Goal: Task Accomplishment & Management: Complete application form

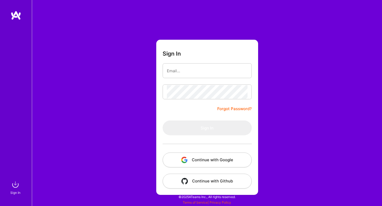
type input "[PERSON_NAME][EMAIL_ADDRESS][DOMAIN_NAME]"
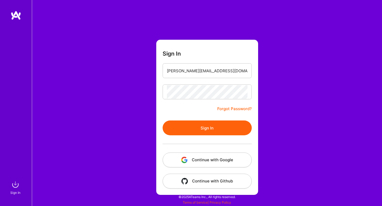
click at [206, 117] on form "Sign In [PERSON_NAME][EMAIL_ADDRESS][DOMAIN_NAME] Forgot Password? Sign In Cont…" at bounding box center [207, 117] width 102 height 155
click at [206, 122] on button "Sign In" at bounding box center [207, 128] width 89 height 15
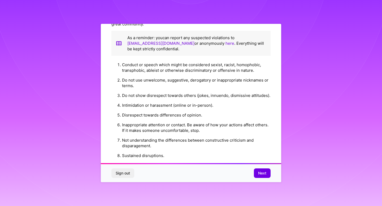
scroll to position [571, 0]
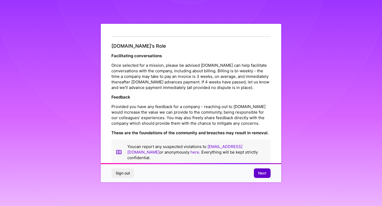
click at [262, 175] on span "Next" at bounding box center [262, 173] width 8 height 5
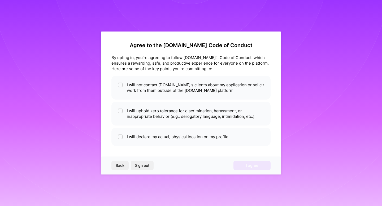
scroll to position [0, 0]
click at [119, 170] on button "Back" at bounding box center [119, 166] width 17 height 10
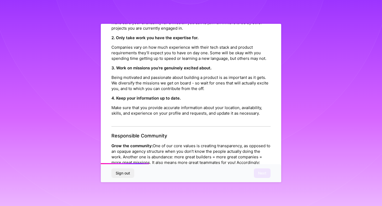
scroll to position [173, 0]
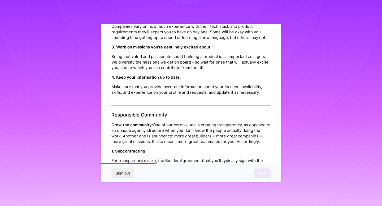
click at [260, 172] on div "Sign out Next" at bounding box center [191, 173] width 180 height 18
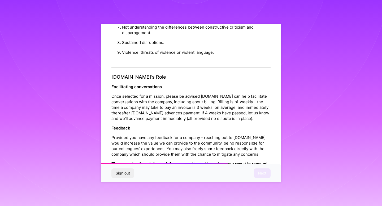
scroll to position [571, 0]
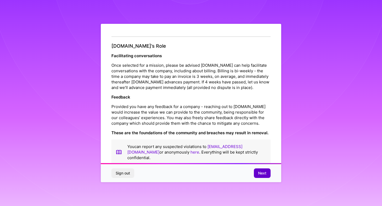
click at [263, 173] on span "Next" at bounding box center [262, 173] width 8 height 5
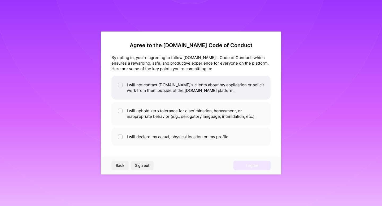
click at [158, 99] on li "I will not contact [DOMAIN_NAME]'s clients about my application or solicit work…" at bounding box center [190, 88] width 159 height 24
checkbox input "false"
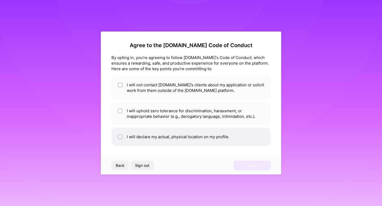
click at [185, 136] on li "I will declare my actual, physical location on my profile." at bounding box center [190, 137] width 159 height 18
checkbox input "true"
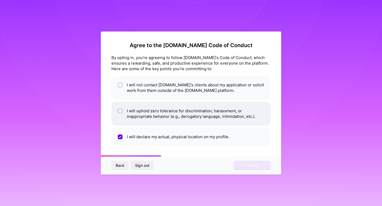
click at [168, 121] on li "I will uphold zero tolerance for discrimination, harassment, or inappropriate b…" at bounding box center [190, 114] width 159 height 24
checkbox input "false"
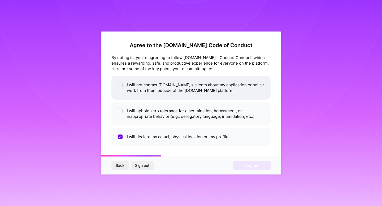
click at [180, 88] on li "I will not contact [DOMAIN_NAME]'s clients about my application or solicit work…" at bounding box center [190, 88] width 159 height 24
checkbox input "true"
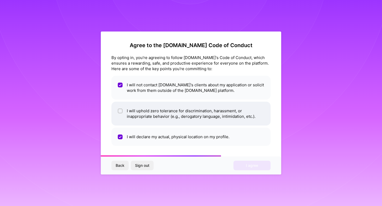
click at [180, 109] on li "I will uphold zero tolerance for discrimination, harassment, or inappropriate b…" at bounding box center [190, 114] width 159 height 24
checkbox input "true"
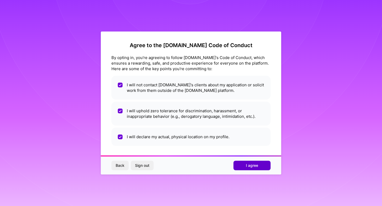
click at [252, 167] on span "I agree" at bounding box center [252, 165] width 12 height 5
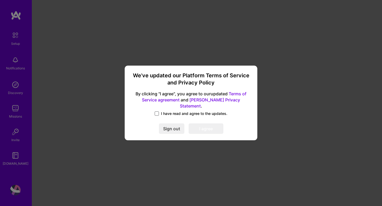
click at [158, 112] on span at bounding box center [157, 114] width 4 height 4
click at [0, 0] on input "I have read and agree to the updates." at bounding box center [0, 0] width 0 height 0
click at [203, 127] on button "I agree" at bounding box center [205, 129] width 35 height 11
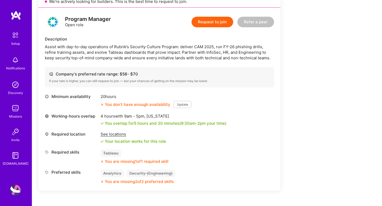
scroll to position [123, 0]
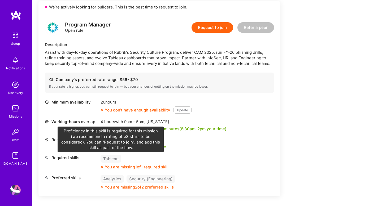
click at [108, 160] on div "Tableau" at bounding box center [110, 159] width 21 height 8
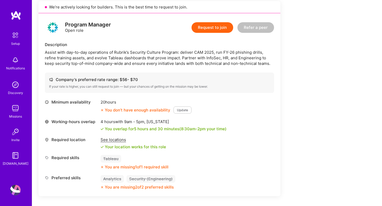
click at [230, 151] on div "Minimum availability 20 hours You don’t have enough availability Update Working…" at bounding box center [159, 144] width 229 height 91
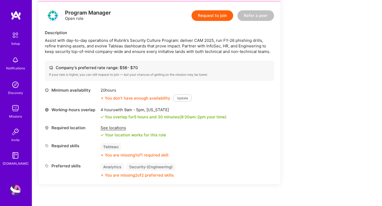
scroll to position [136, 0]
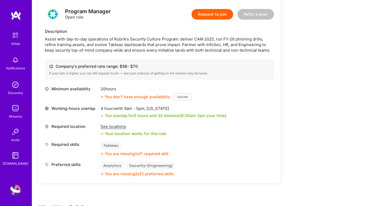
click at [181, 98] on button "Update" at bounding box center [182, 96] width 18 height 7
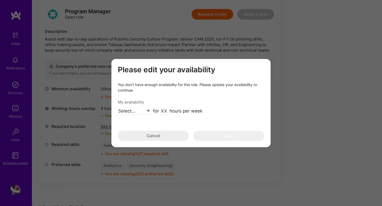
click at [159, 141] on div "Please edit your availability You don’t have enough availability for this role.…" at bounding box center [190, 103] width 159 height 88
click at [157, 137] on button "Cancel" at bounding box center [153, 136] width 71 height 10
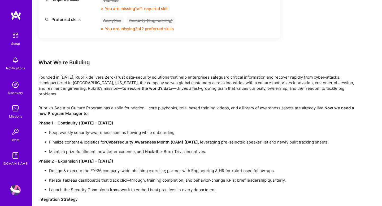
scroll to position [281, 0]
